Goal: Task Accomplishment & Management: Use online tool/utility

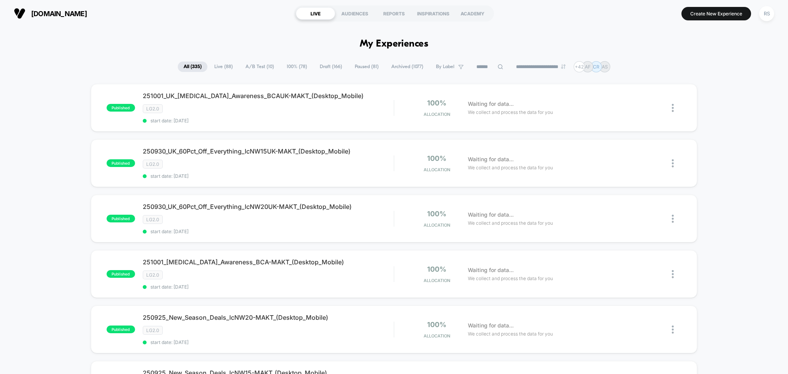
click at [362, 63] on span "Paused ( 81 )" at bounding box center [366, 67] width 35 height 10
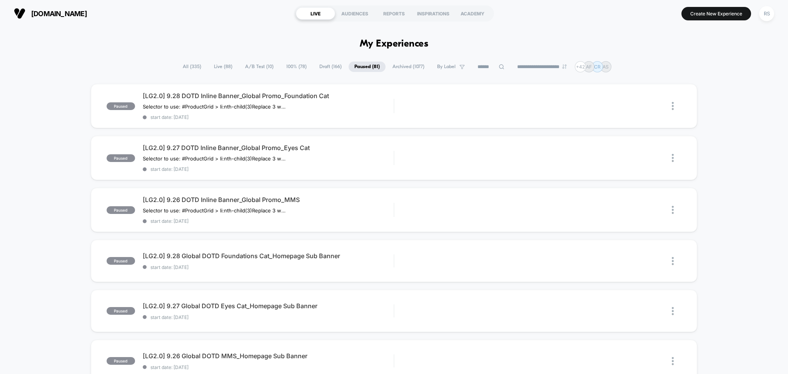
click at [329, 67] on span "Draft ( 166 )" at bounding box center [331, 67] width 34 height 10
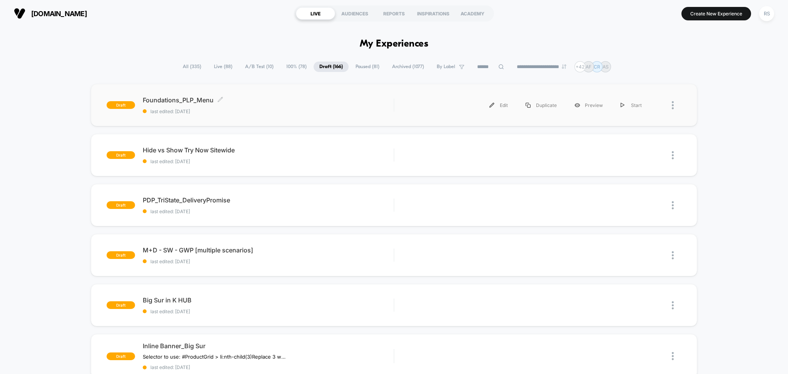
click at [321, 100] on span "Foundations_PLP_Menu Click to edit experience details" at bounding box center [268, 100] width 251 height 8
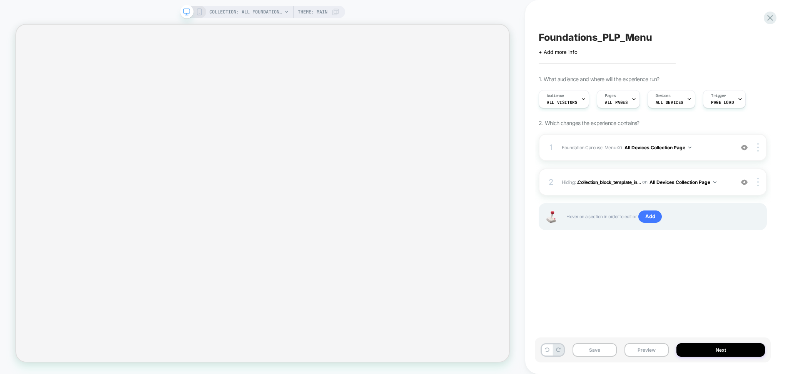
scroll to position [0, 0]
click at [655, 353] on button "Preview" at bounding box center [647, 349] width 44 height 13
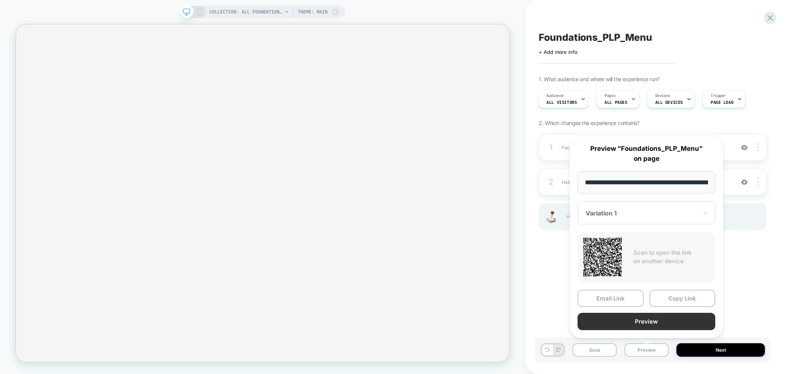
scroll to position [0, 97]
click at [681, 294] on button "Copy Link" at bounding box center [683, 298] width 66 height 17
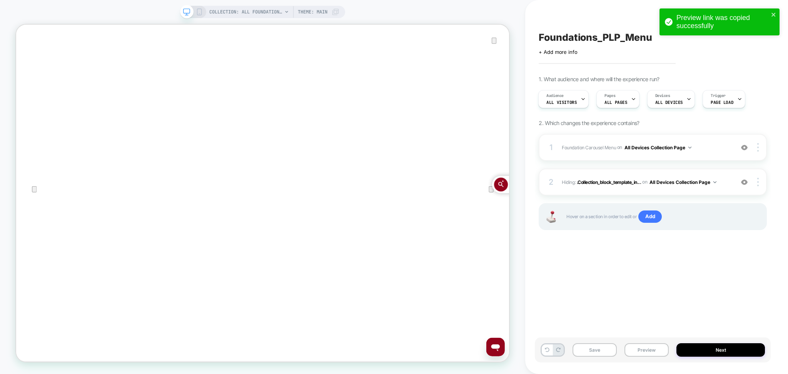
scroll to position [0, 0]
click at [601, 152] on span "Foundation Carousel Menu Adding AI Generated Block AFTER #shopify-section-templ…" at bounding box center [646, 148] width 169 height 10
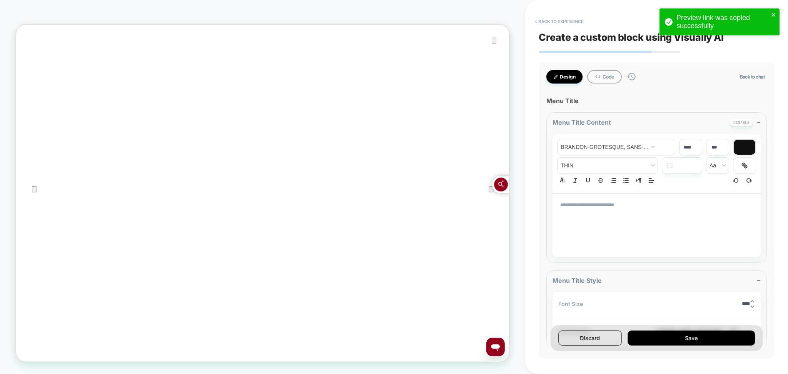
type textarea "*"
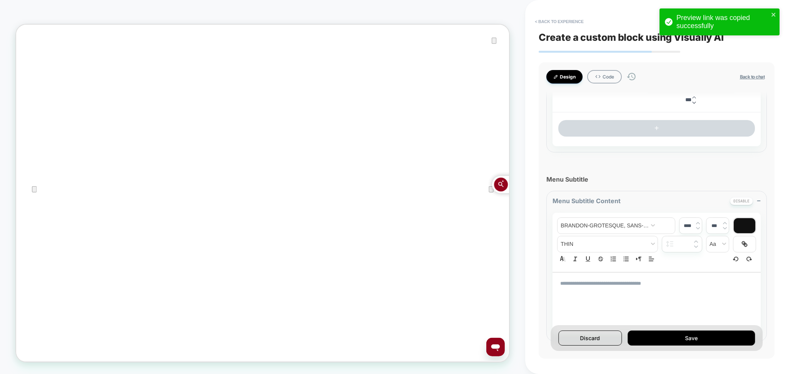
scroll to position [359, 0]
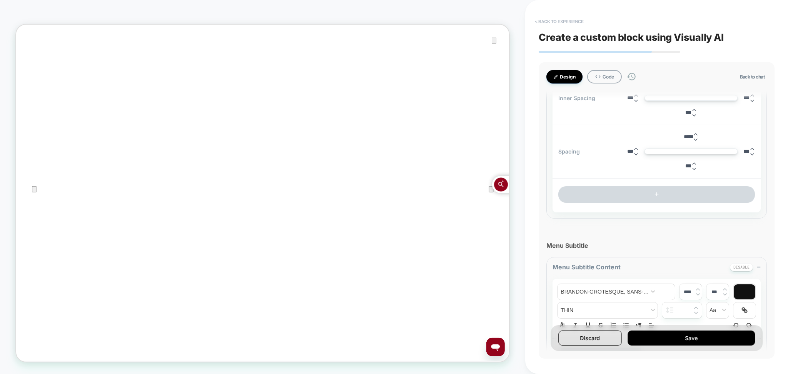
click at [578, 20] on button "< Back to experience" at bounding box center [559, 21] width 56 height 12
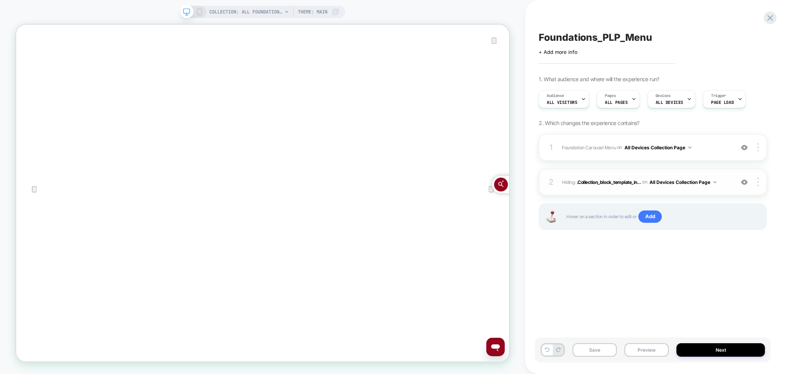
scroll to position [0, 0]
click at [768, 20] on icon at bounding box center [770, 18] width 6 height 6
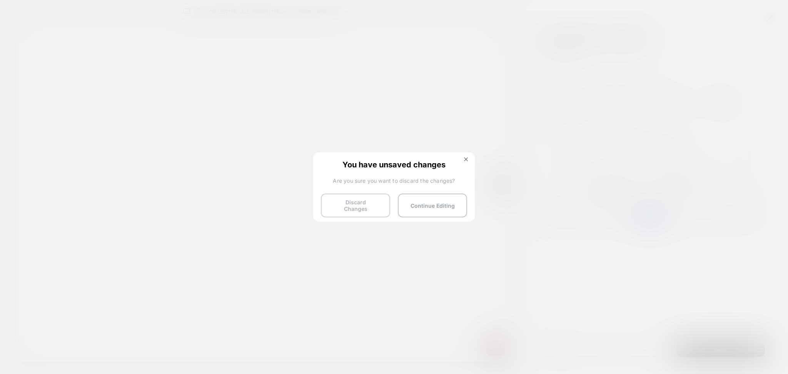
click at [367, 205] on button "Discard Changes" at bounding box center [355, 206] width 69 height 24
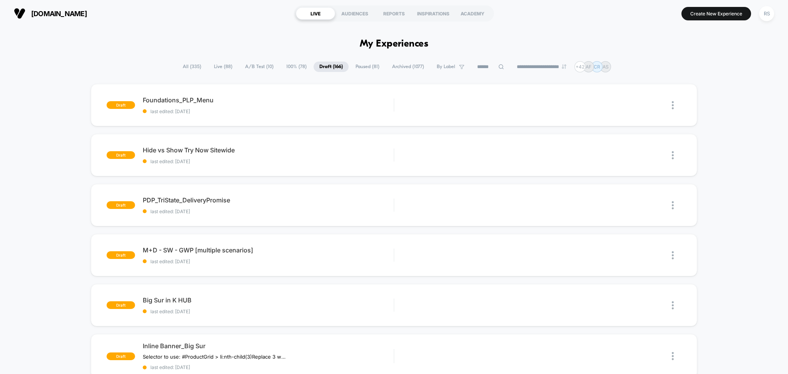
click at [188, 70] on span "All ( 335 )" at bounding box center [192, 67] width 30 height 10
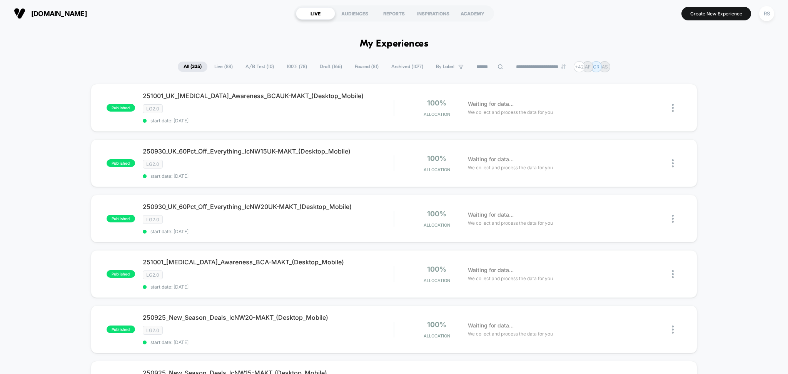
click at [329, 65] on span "Draft ( 166 )" at bounding box center [331, 67] width 34 height 10
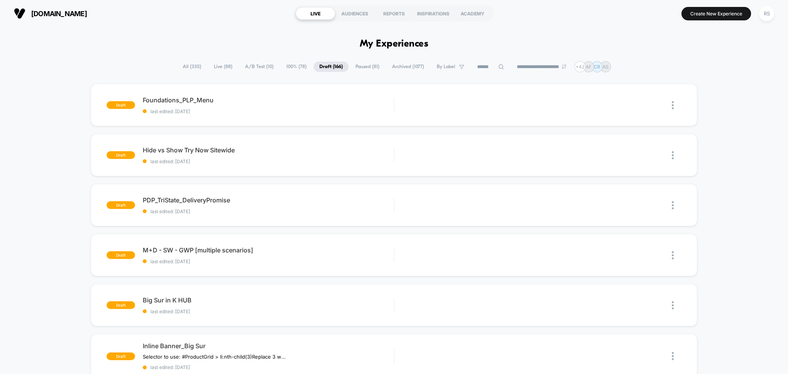
click at [366, 68] on span "Paused ( 81 )" at bounding box center [367, 67] width 35 height 10
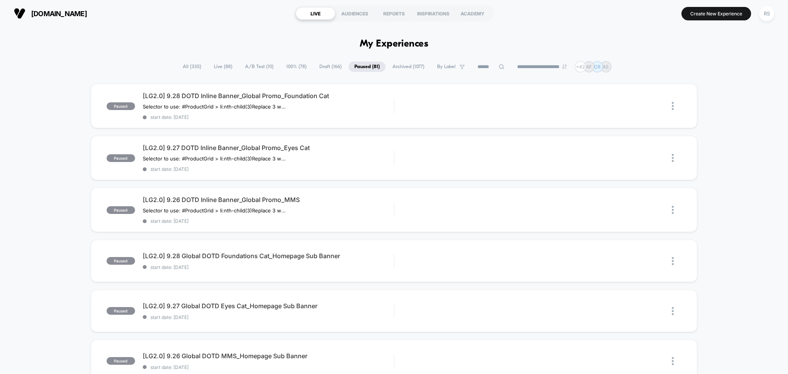
click at [324, 69] on span "Draft ( 166 )" at bounding box center [331, 67] width 34 height 10
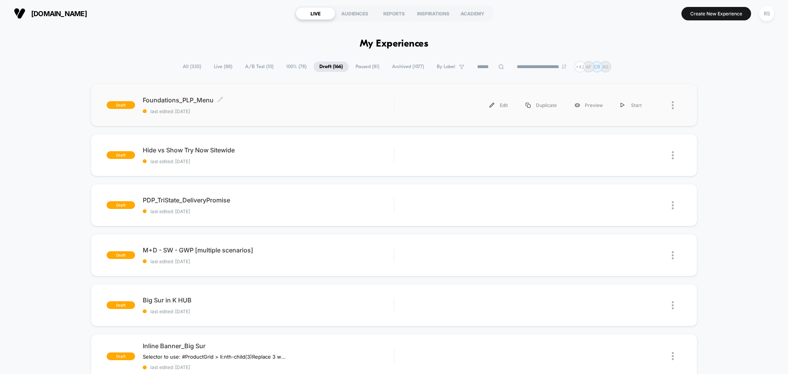
click at [319, 110] on span "last edited: 9/29/2025" at bounding box center [268, 112] width 251 height 6
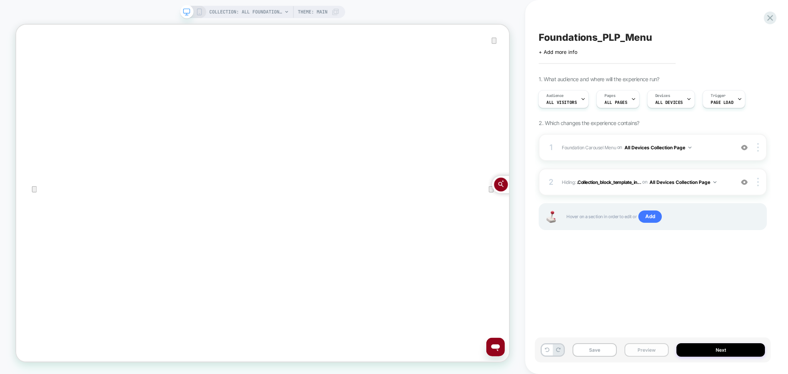
click at [642, 352] on button "Preview" at bounding box center [647, 349] width 44 height 13
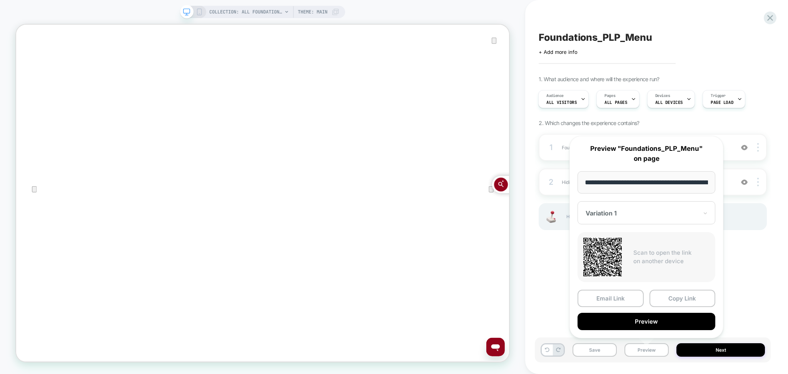
scroll to position [0, 97]
click at [728, 277] on div "**********" at bounding box center [646, 237] width 169 height 218
click at [737, 270] on div "Foundations_PLP_Menu Click to edit experience details + Add more info 1. What a…" at bounding box center [653, 187] width 236 height 359
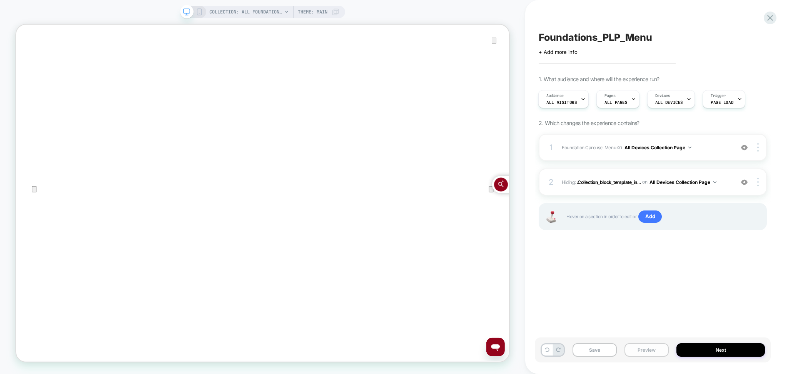
click at [644, 349] on button "Preview" at bounding box center [647, 349] width 44 height 13
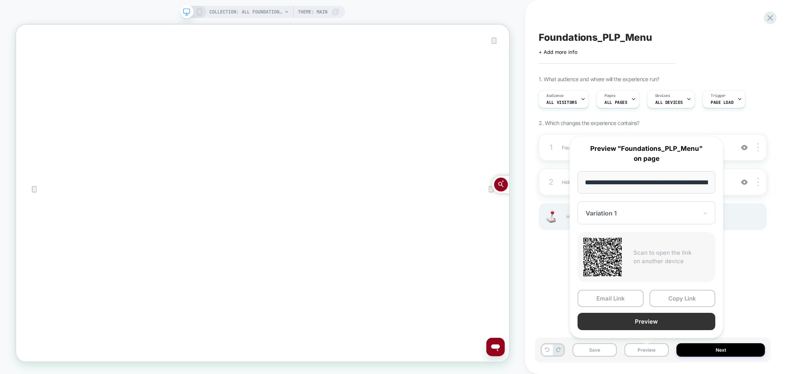
scroll to position [0, 97]
click at [747, 291] on div "Foundations_PLP_Menu Click to edit experience details + Add more info 1. What a…" at bounding box center [653, 187] width 236 height 359
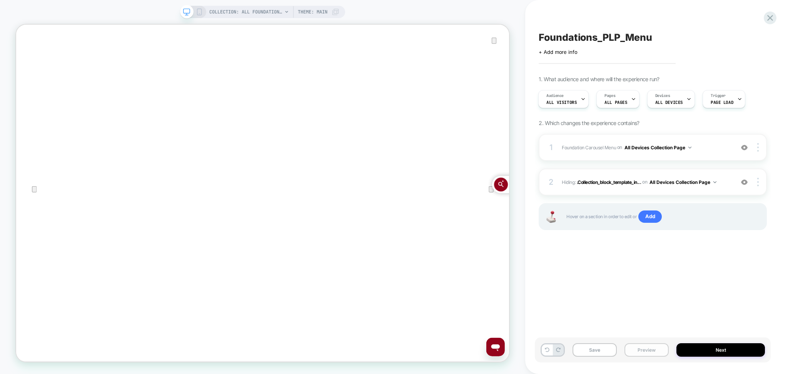
click at [645, 354] on button "Preview" at bounding box center [647, 349] width 44 height 13
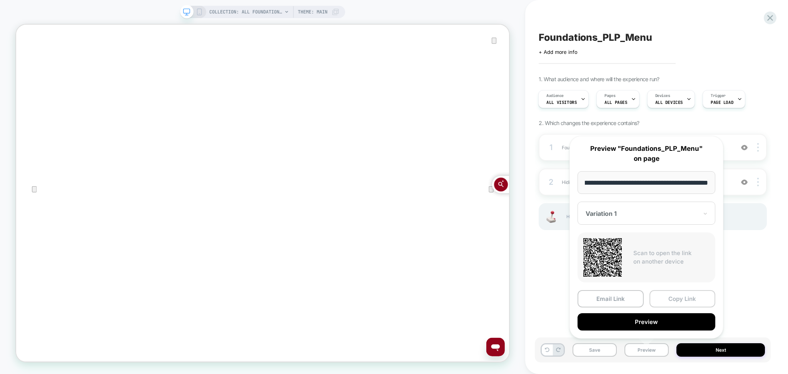
click at [673, 304] on button "Copy Link" at bounding box center [683, 298] width 66 height 17
